Goal: Task Accomplishment & Management: Manage account settings

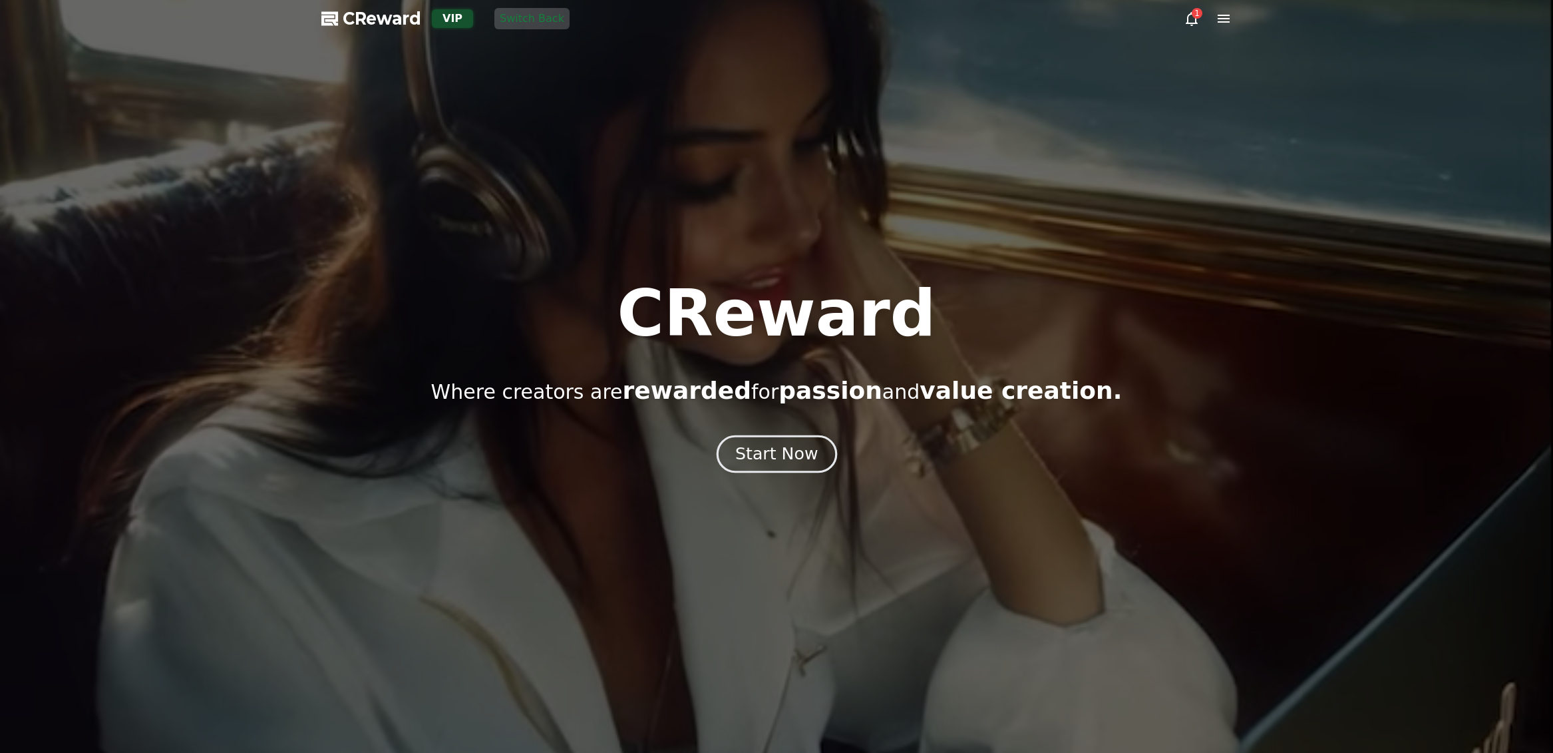
click at [765, 449] on div "Start Now" at bounding box center [776, 454] width 83 height 23
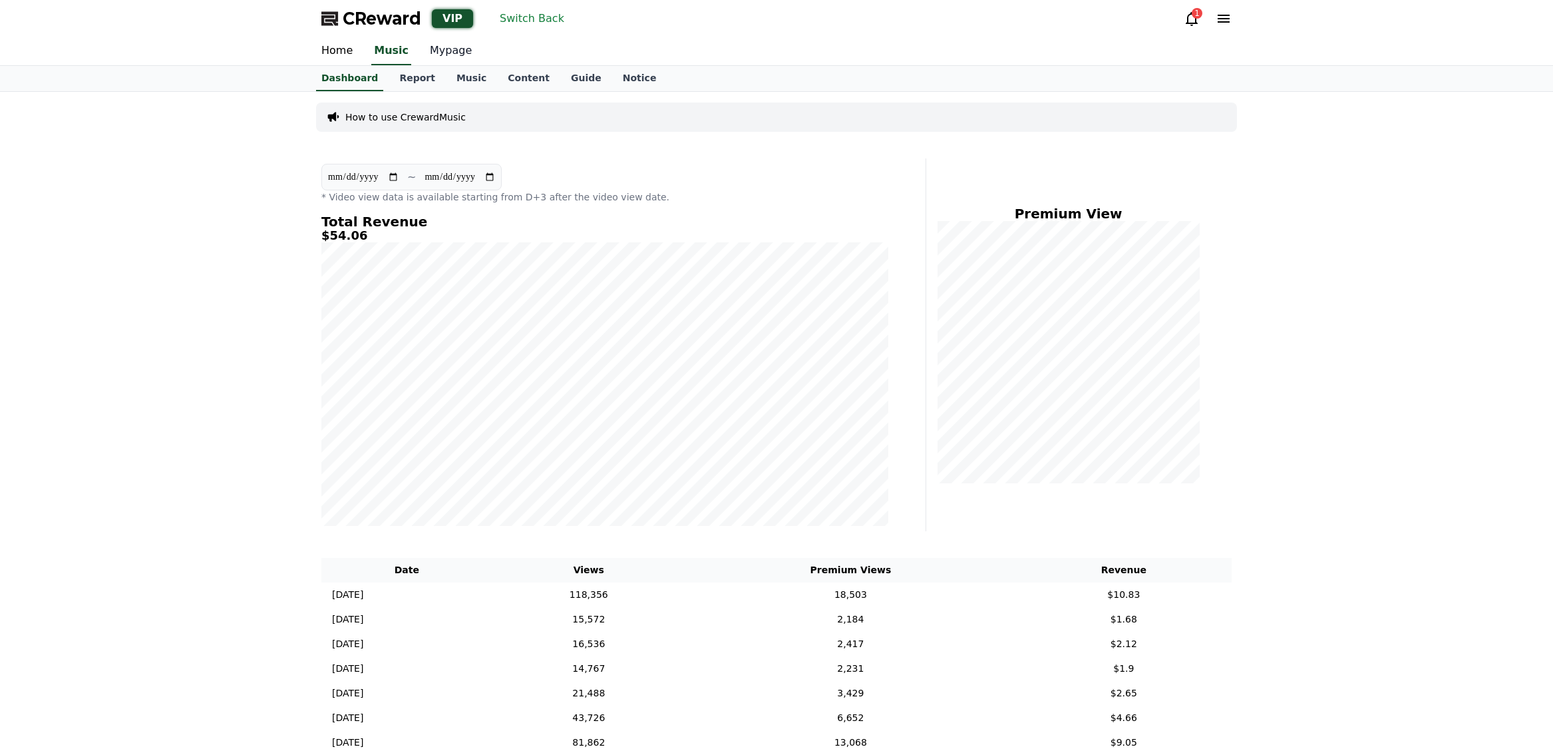
click at [441, 47] on link "Mypage" at bounding box center [450, 51] width 63 height 28
select select "**********"
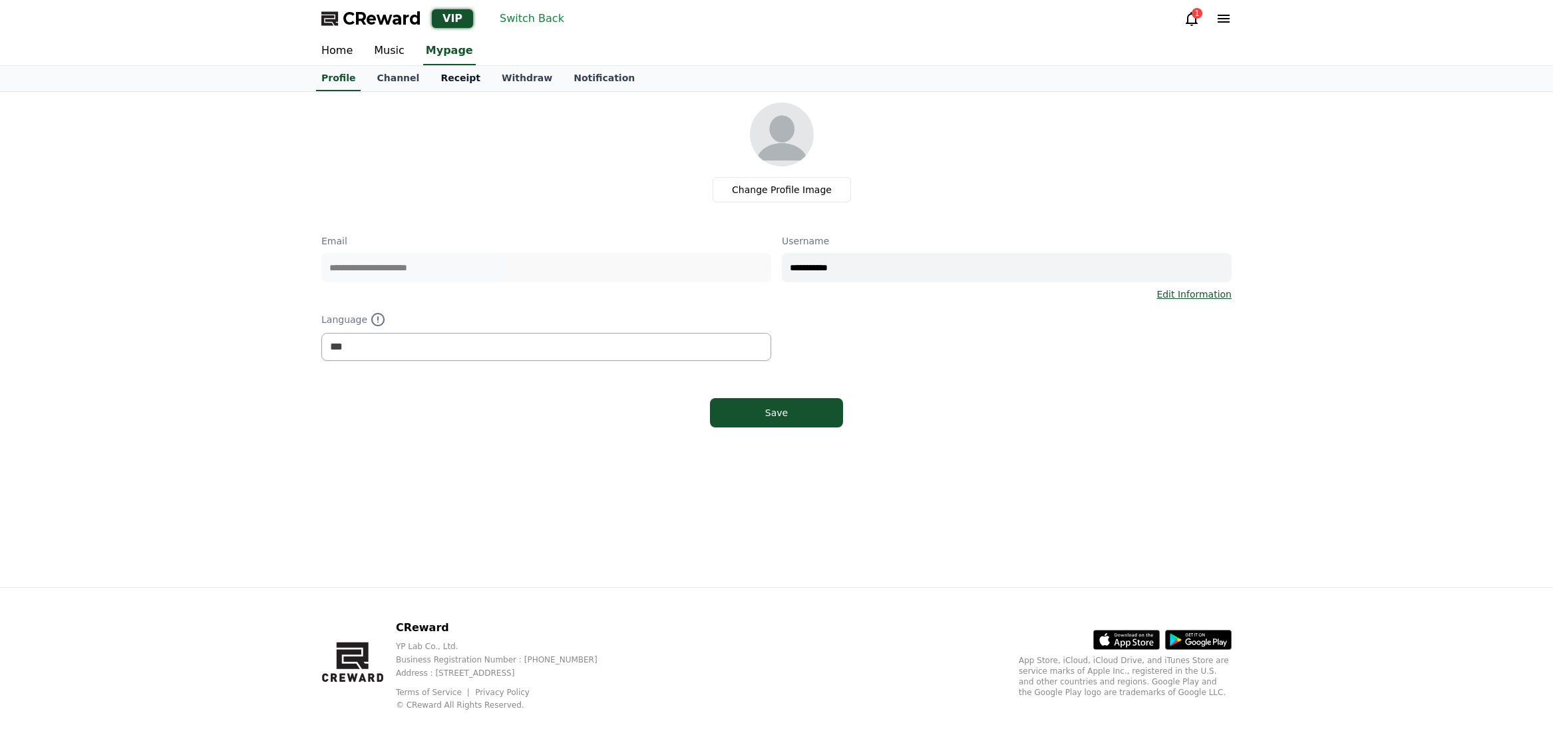
click at [439, 79] on link "Receipt" at bounding box center [460, 78] width 61 height 25
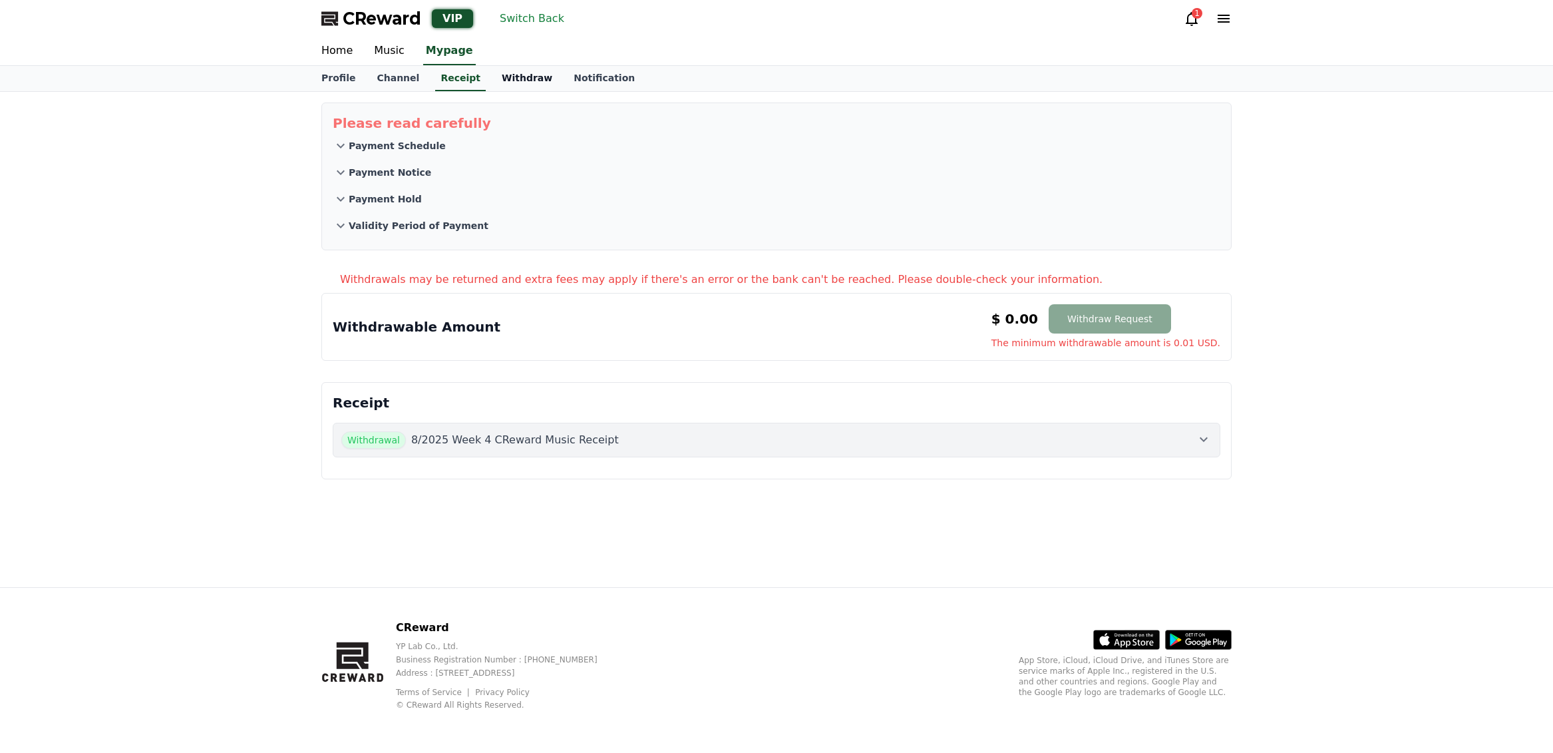
click at [515, 77] on link "Withdraw" at bounding box center [527, 78] width 72 height 25
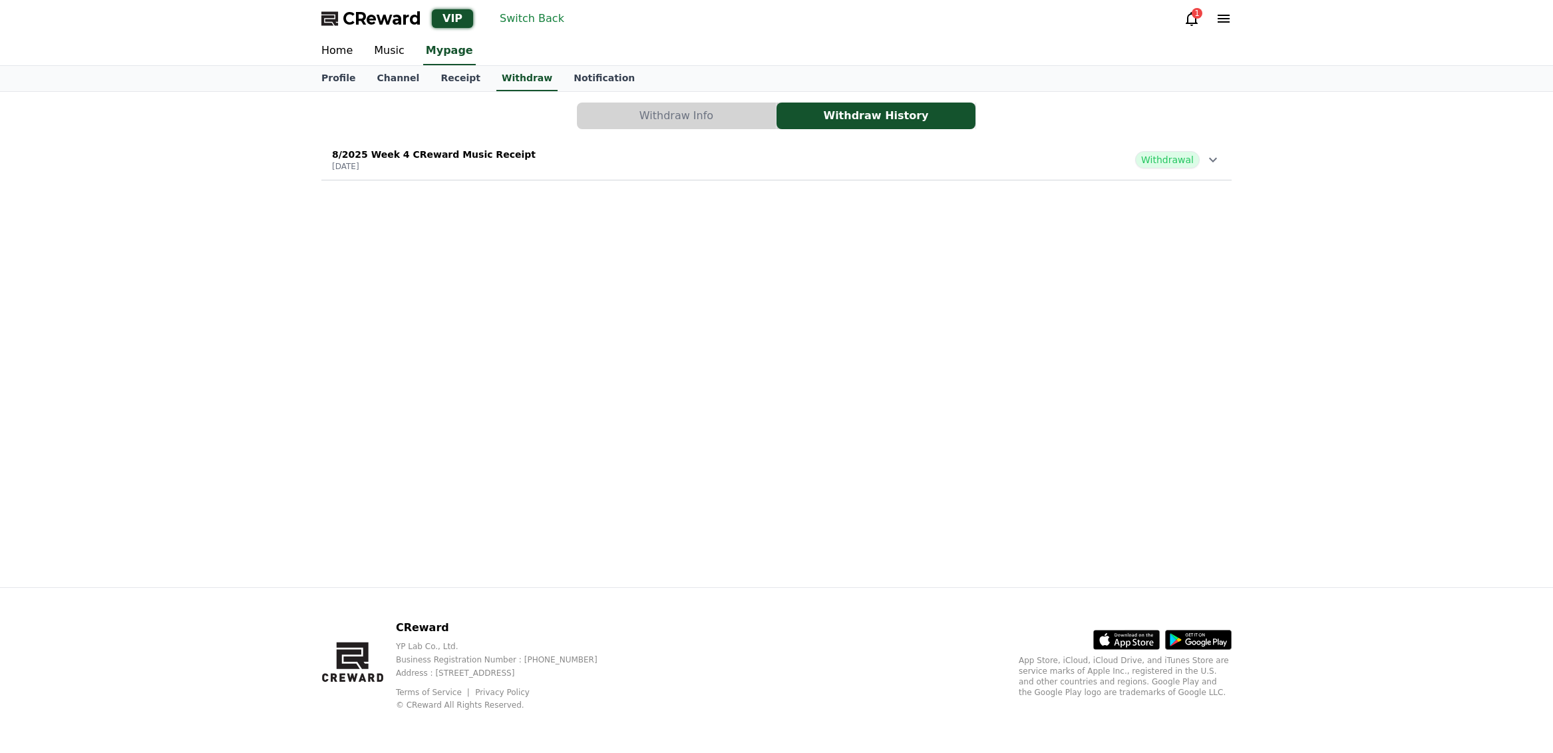
click at [536, 146] on div "8/2025 Week 4 CReward Music Receipt [DATE] Withdrawal" at bounding box center [776, 159] width 910 height 35
click at [526, 21] on button "Switch Back" at bounding box center [531, 18] width 75 height 21
